Goal: Task Accomplishment & Management: Use online tool/utility

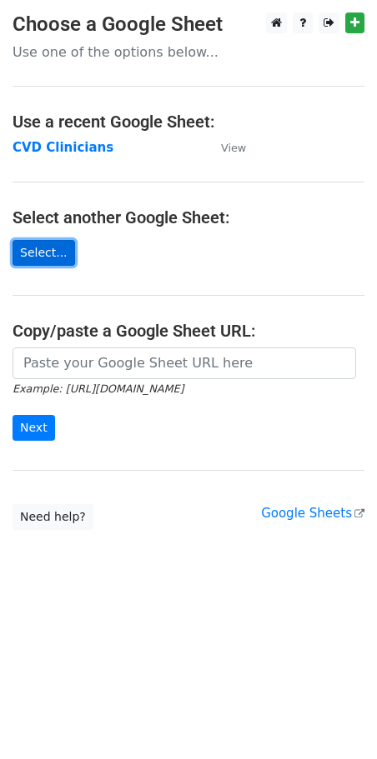
click at [33, 260] on link "Select..." at bounding box center [44, 253] width 63 height 26
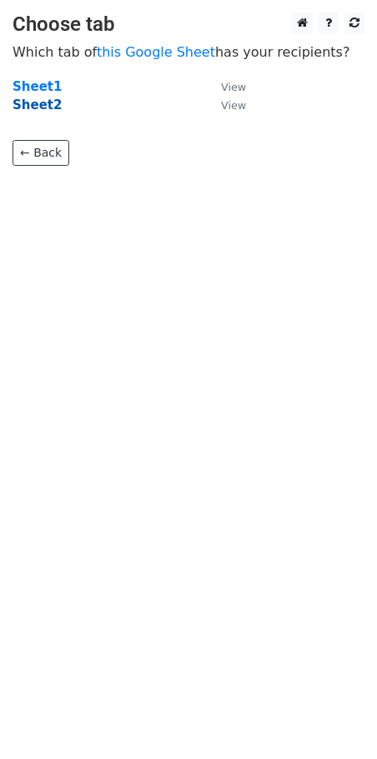
click at [44, 103] on strong "Sheet2" at bounding box center [37, 105] width 49 height 15
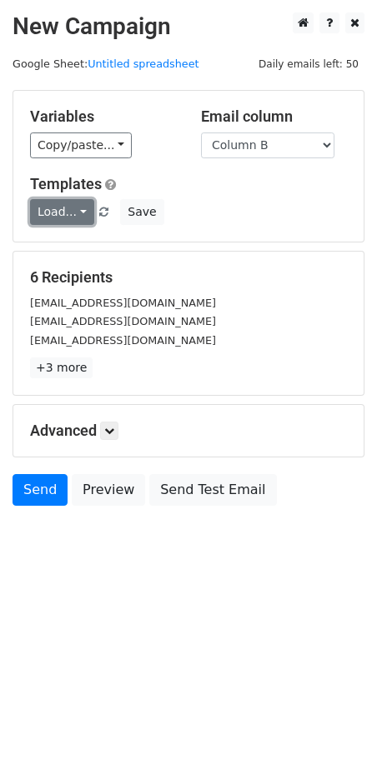
click at [77, 213] on link "Load..." at bounding box center [62, 212] width 64 height 26
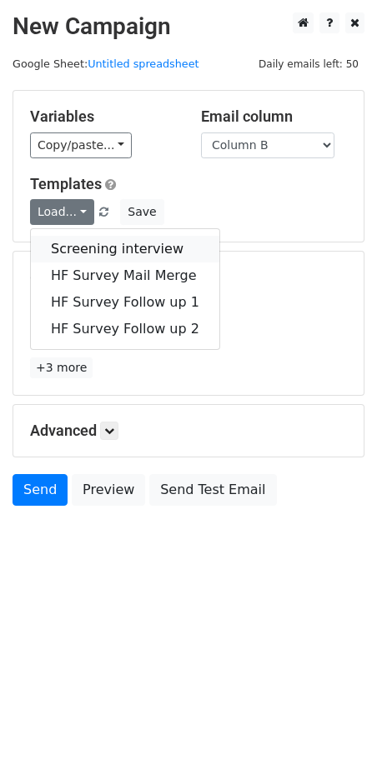
click at [103, 247] on link "Screening interview" at bounding box center [125, 249] width 188 height 27
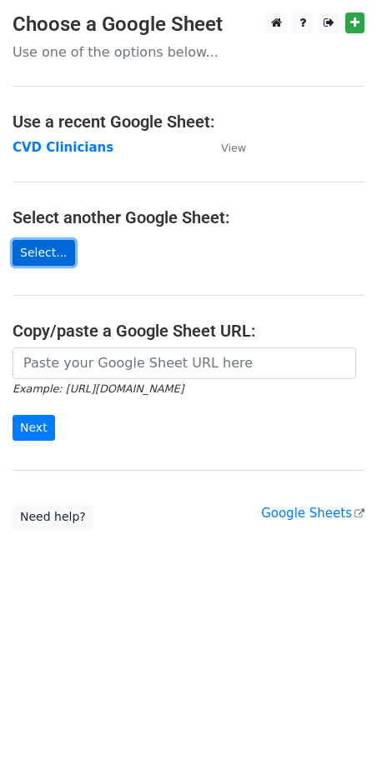
click at [56, 247] on link "Select..." at bounding box center [44, 253] width 63 height 26
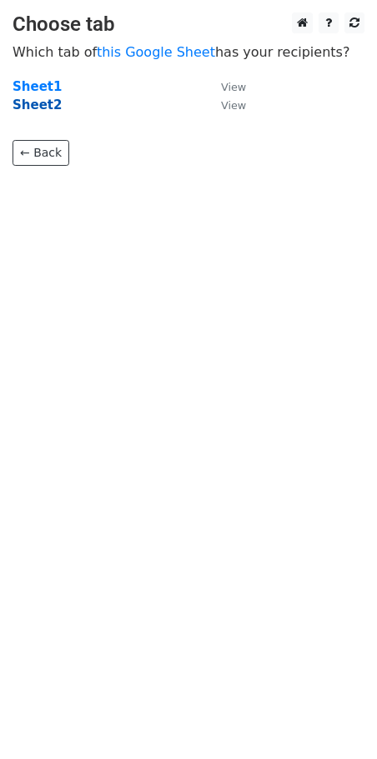
click at [51, 105] on strong "Sheet2" at bounding box center [37, 105] width 49 height 15
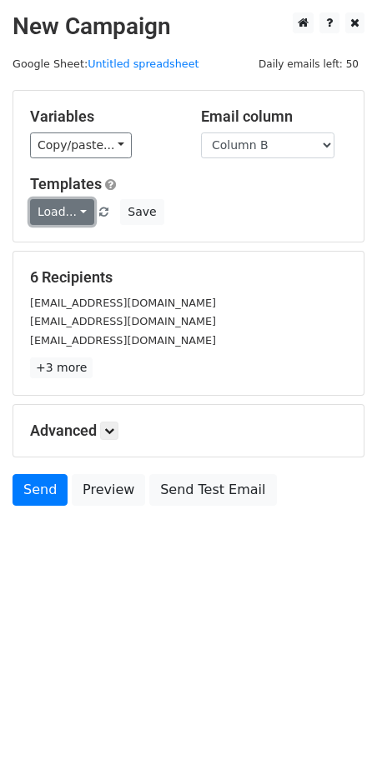
click at [85, 212] on link "Load..." at bounding box center [62, 212] width 64 height 26
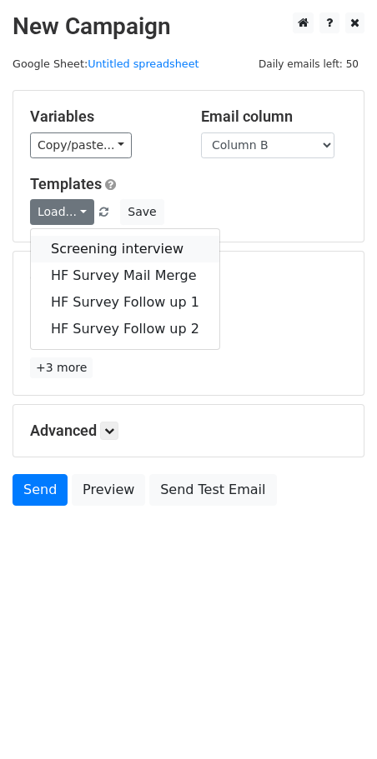
click at [102, 253] on link "Screening interview" at bounding box center [125, 249] width 188 height 27
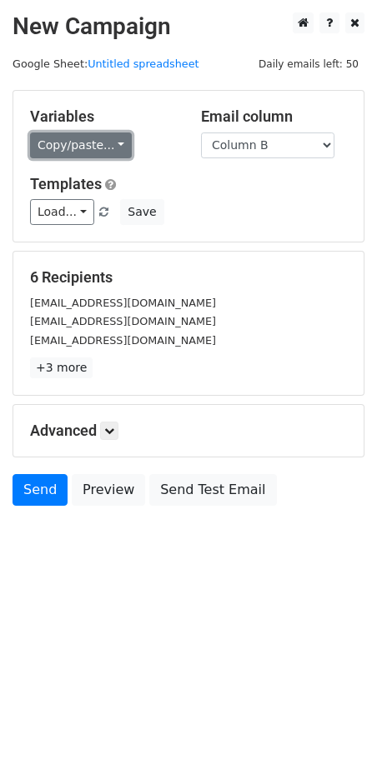
click at [87, 138] on link "Copy/paste..." at bounding box center [81, 146] width 102 height 26
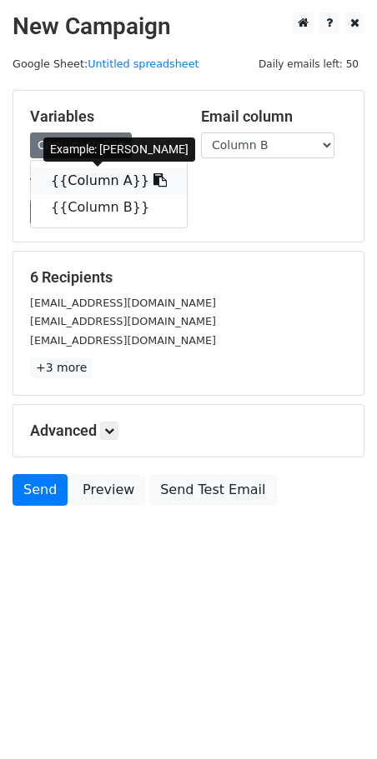
click at [103, 175] on link "{{Column A}}" at bounding box center [109, 181] width 156 height 27
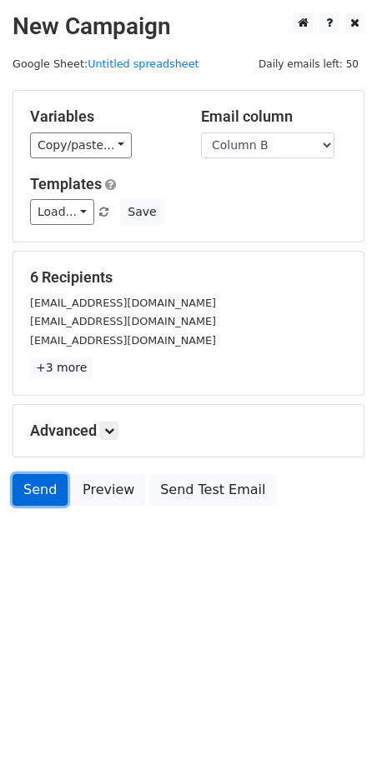
click at [40, 492] on link "Send" at bounding box center [40, 490] width 55 height 32
